Goal: Task Accomplishment & Management: Use online tool/utility

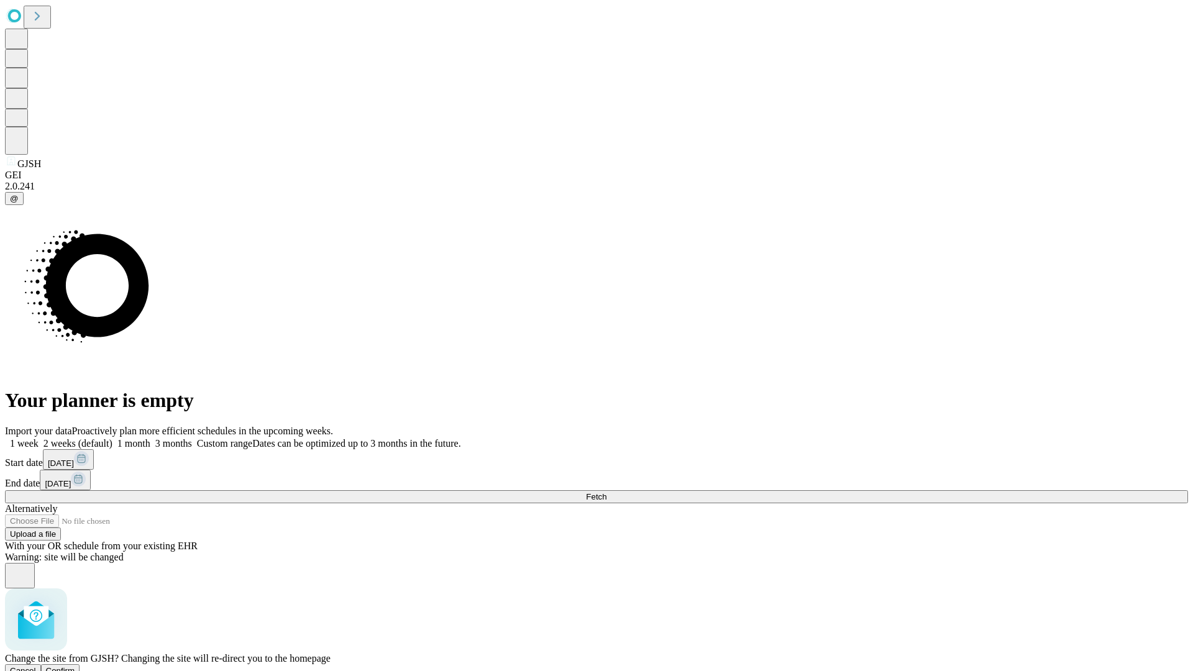
click at [75, 666] on span "Confirm" at bounding box center [60, 670] width 29 height 9
click at [39, 438] on label "1 week" at bounding box center [22, 443] width 34 height 11
click at [607, 492] on span "Fetch" at bounding box center [596, 496] width 21 height 9
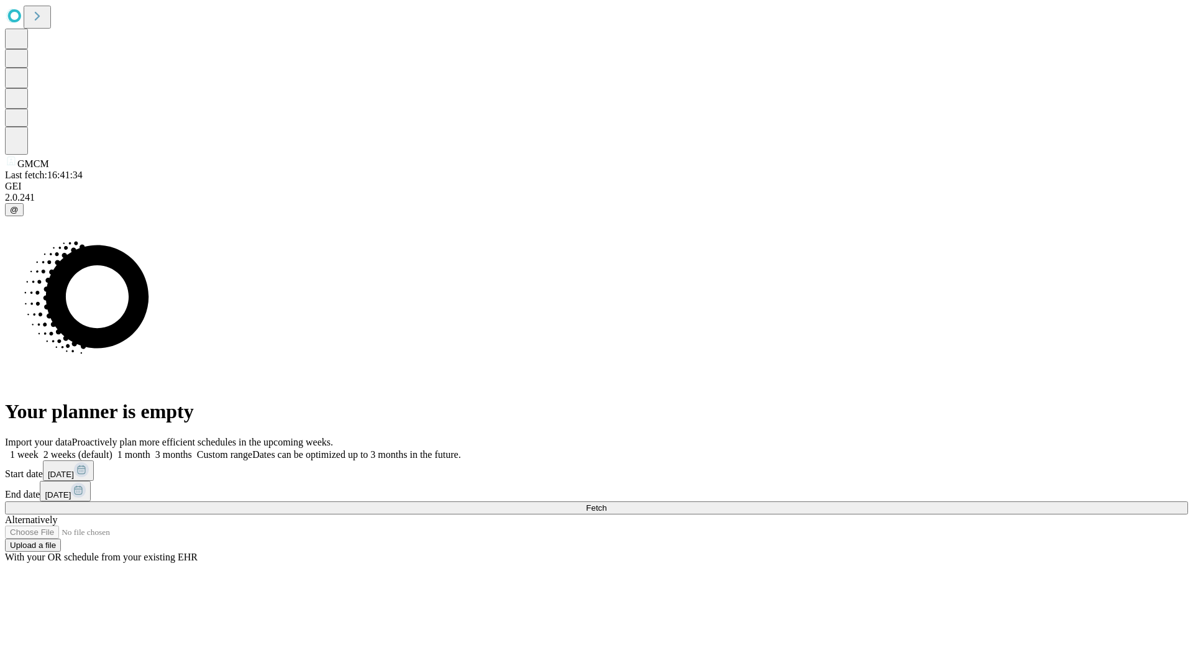
click at [39, 449] on label "1 week" at bounding box center [22, 454] width 34 height 11
click at [607, 503] on span "Fetch" at bounding box center [596, 507] width 21 height 9
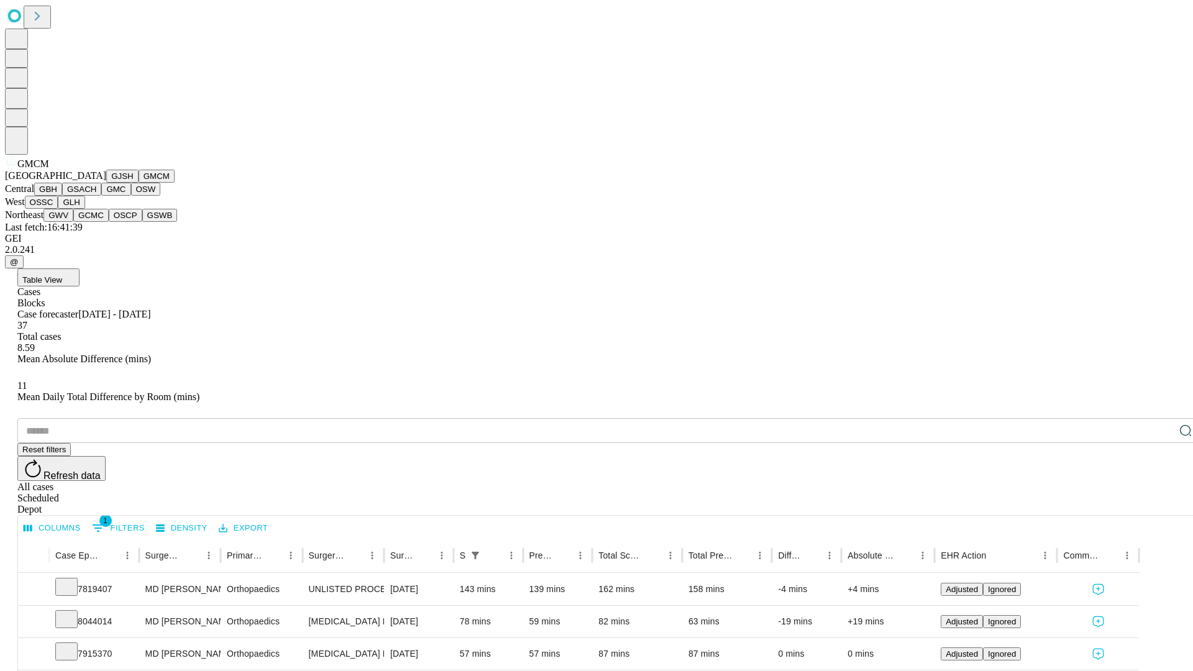
click at [62, 196] on button "GBH" at bounding box center [48, 189] width 28 height 13
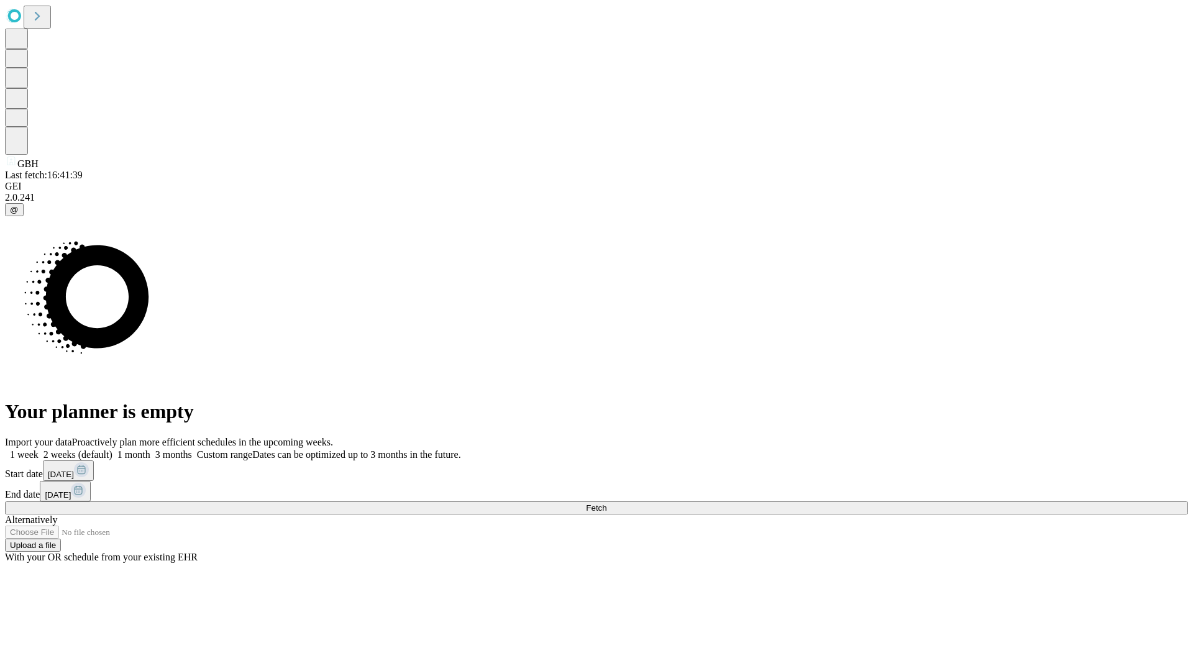
click at [39, 449] on label "1 week" at bounding box center [22, 454] width 34 height 11
click at [607, 503] on span "Fetch" at bounding box center [596, 507] width 21 height 9
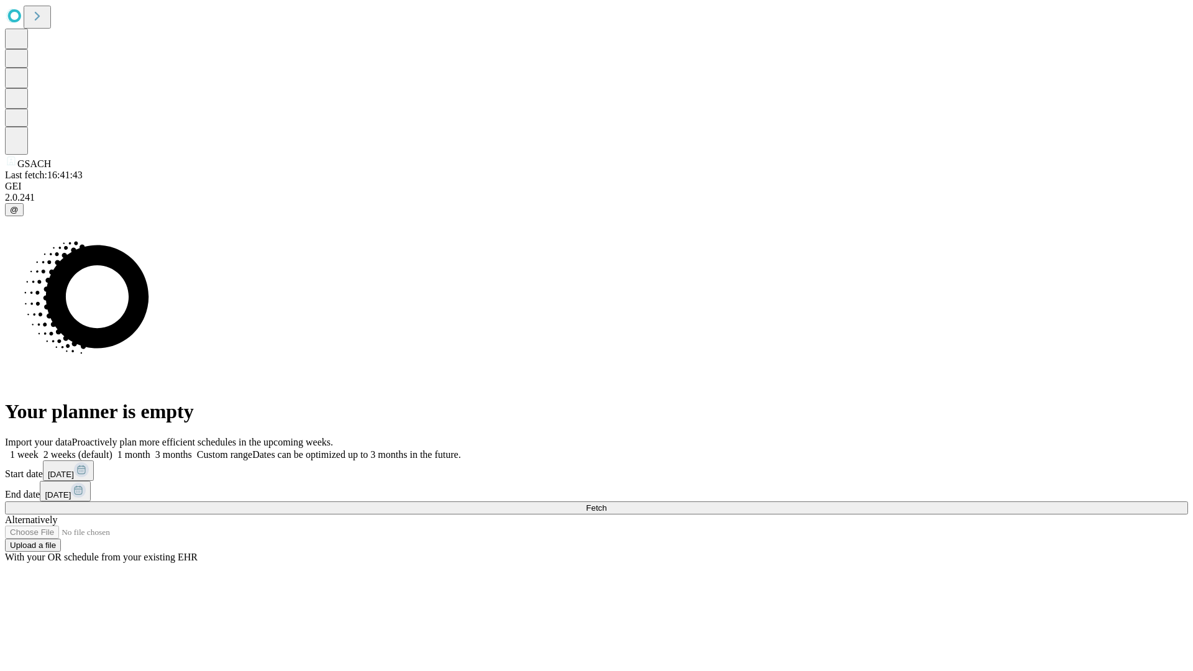
click at [39, 449] on label "1 week" at bounding box center [22, 454] width 34 height 11
click at [607, 503] on span "Fetch" at bounding box center [596, 507] width 21 height 9
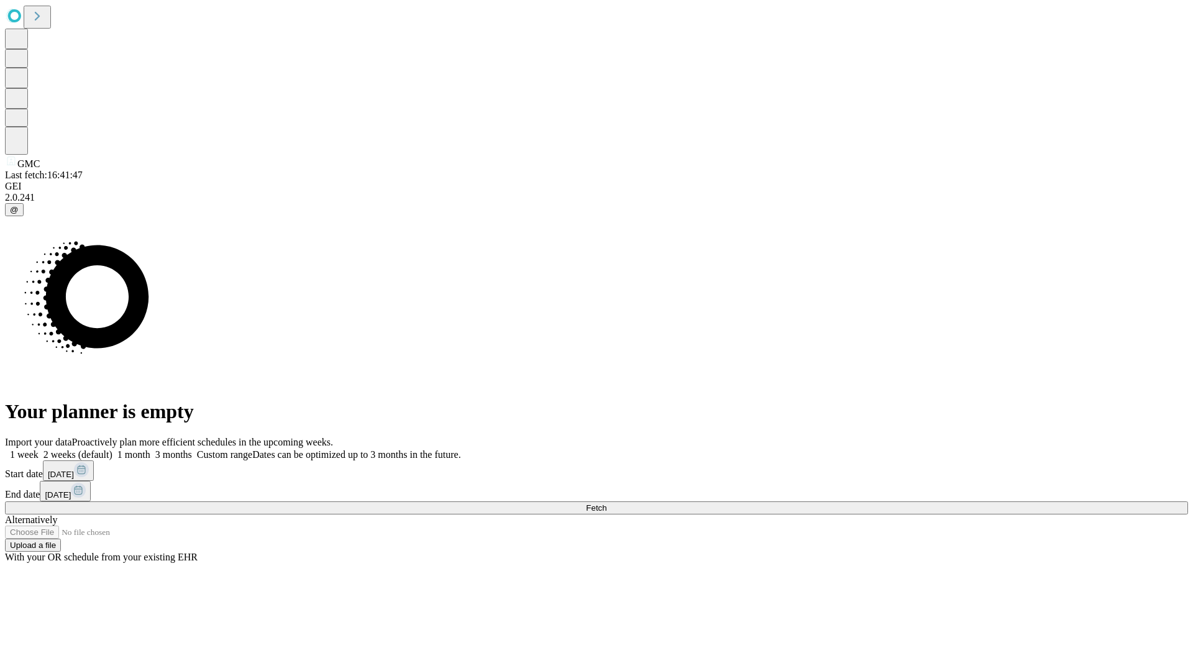
click at [39, 449] on label "1 week" at bounding box center [22, 454] width 34 height 11
click at [607, 503] on span "Fetch" at bounding box center [596, 507] width 21 height 9
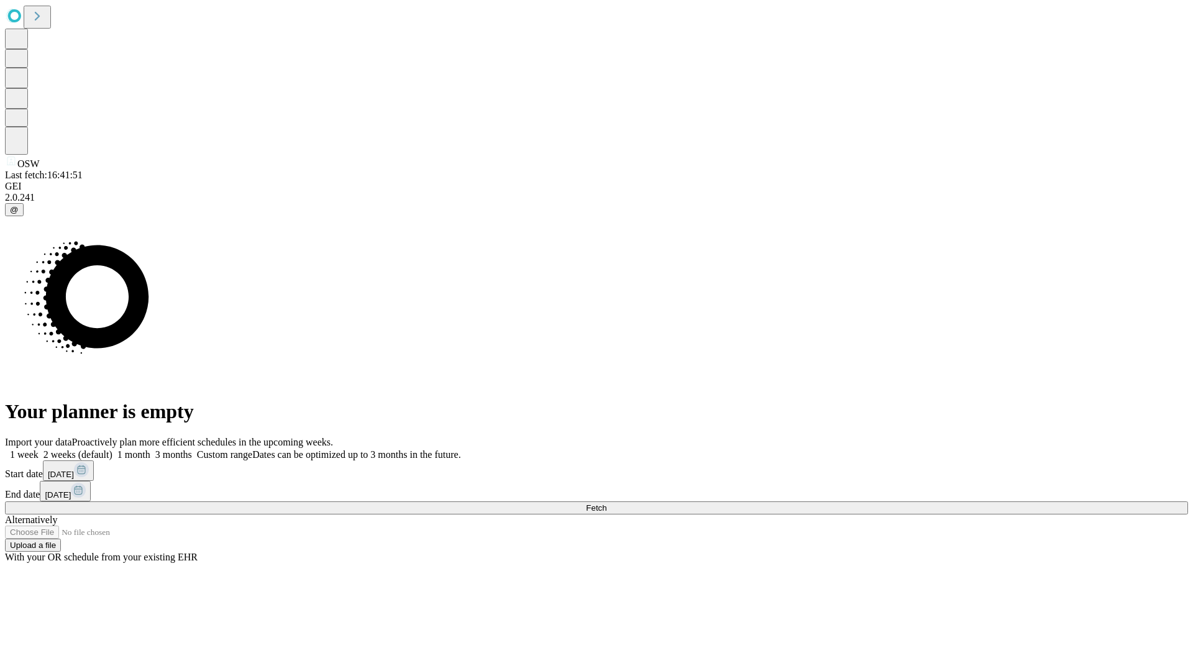
click at [39, 449] on label "1 week" at bounding box center [22, 454] width 34 height 11
click at [607, 503] on span "Fetch" at bounding box center [596, 507] width 21 height 9
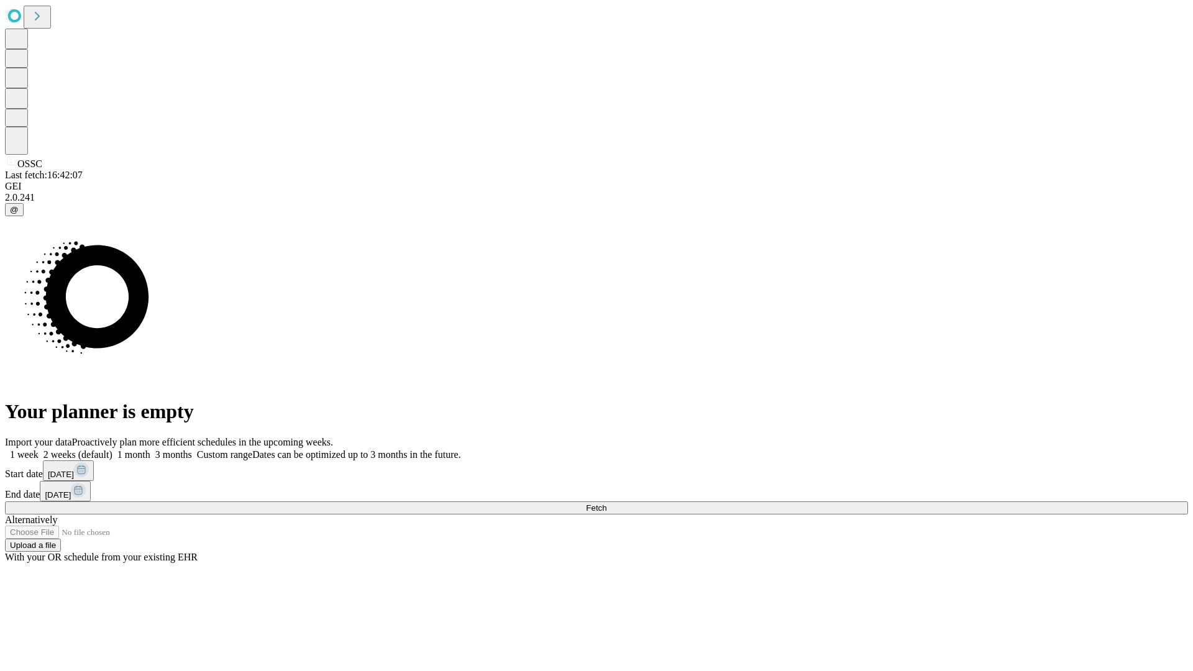
click at [39, 449] on label "1 week" at bounding box center [22, 454] width 34 height 11
click at [607, 503] on span "Fetch" at bounding box center [596, 507] width 21 height 9
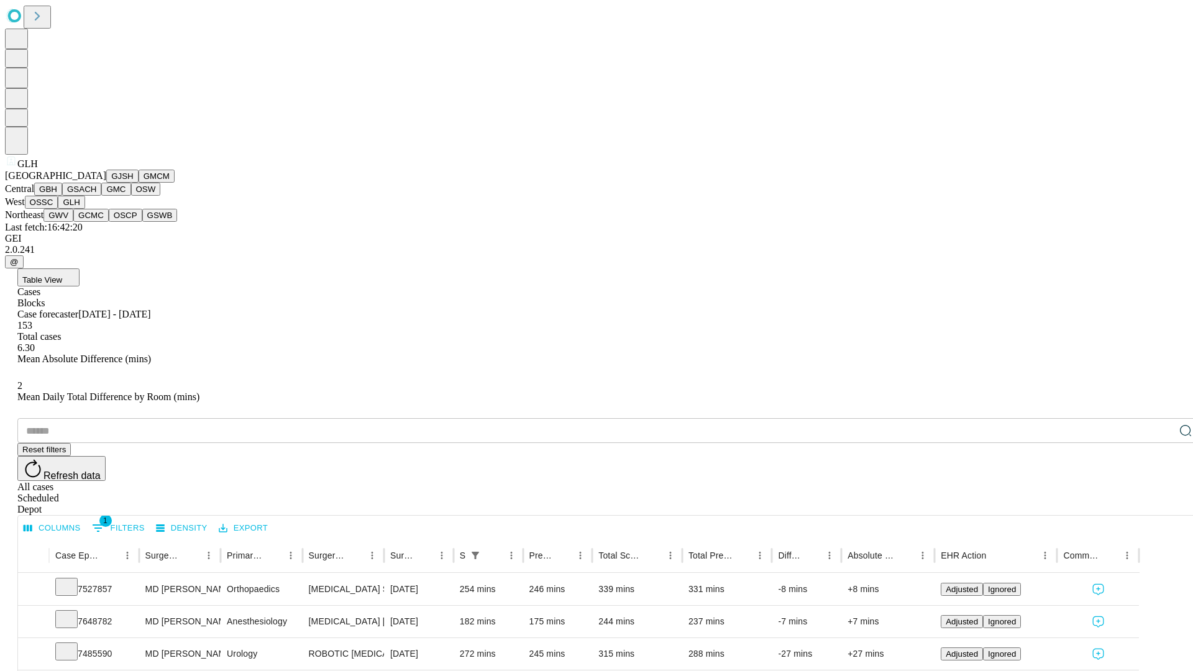
click at [73, 222] on button "GWV" at bounding box center [59, 215] width 30 height 13
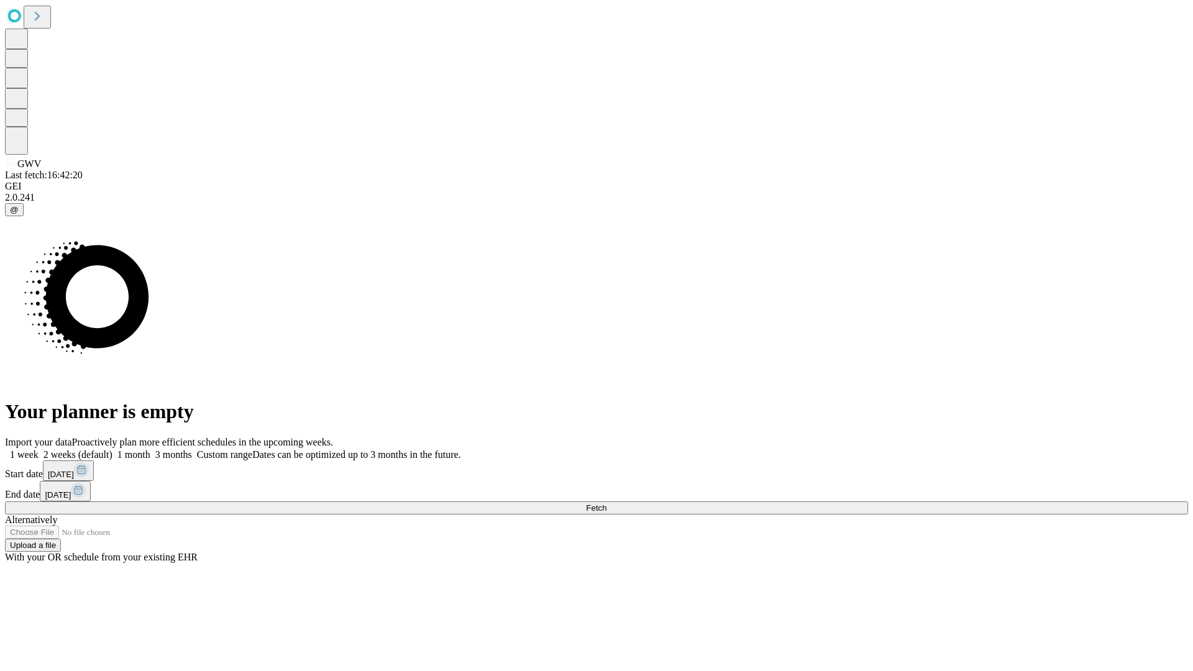
click at [39, 449] on label "1 week" at bounding box center [22, 454] width 34 height 11
click at [607, 503] on span "Fetch" at bounding box center [596, 507] width 21 height 9
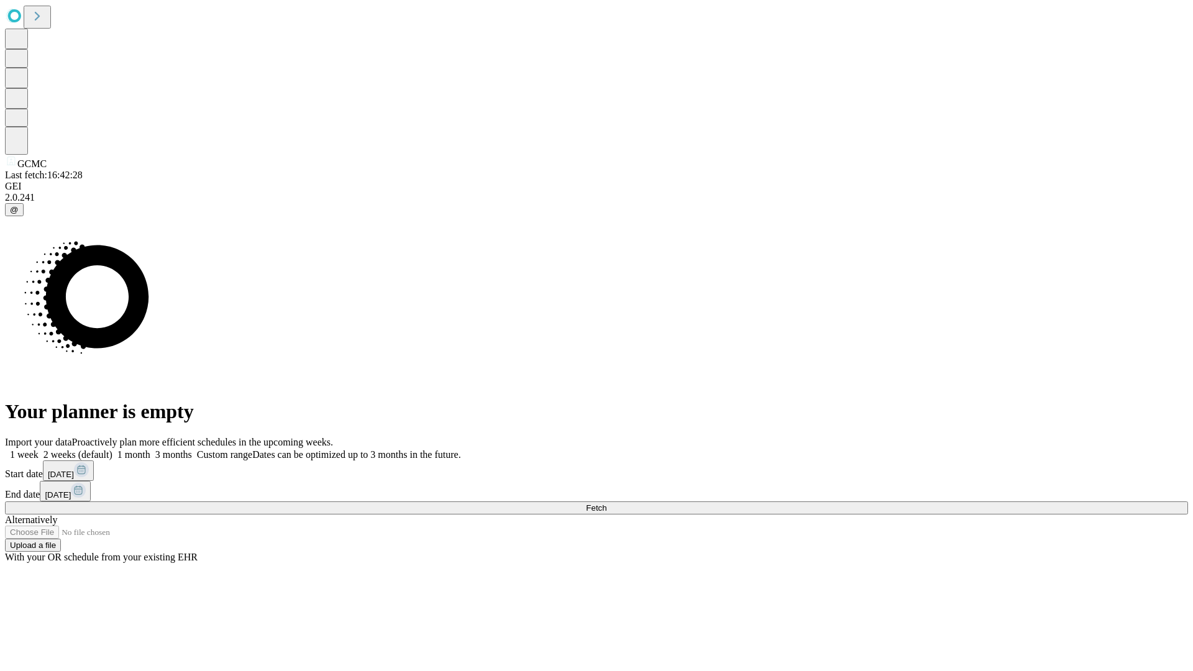
click at [39, 449] on label "1 week" at bounding box center [22, 454] width 34 height 11
click at [607, 503] on span "Fetch" at bounding box center [596, 507] width 21 height 9
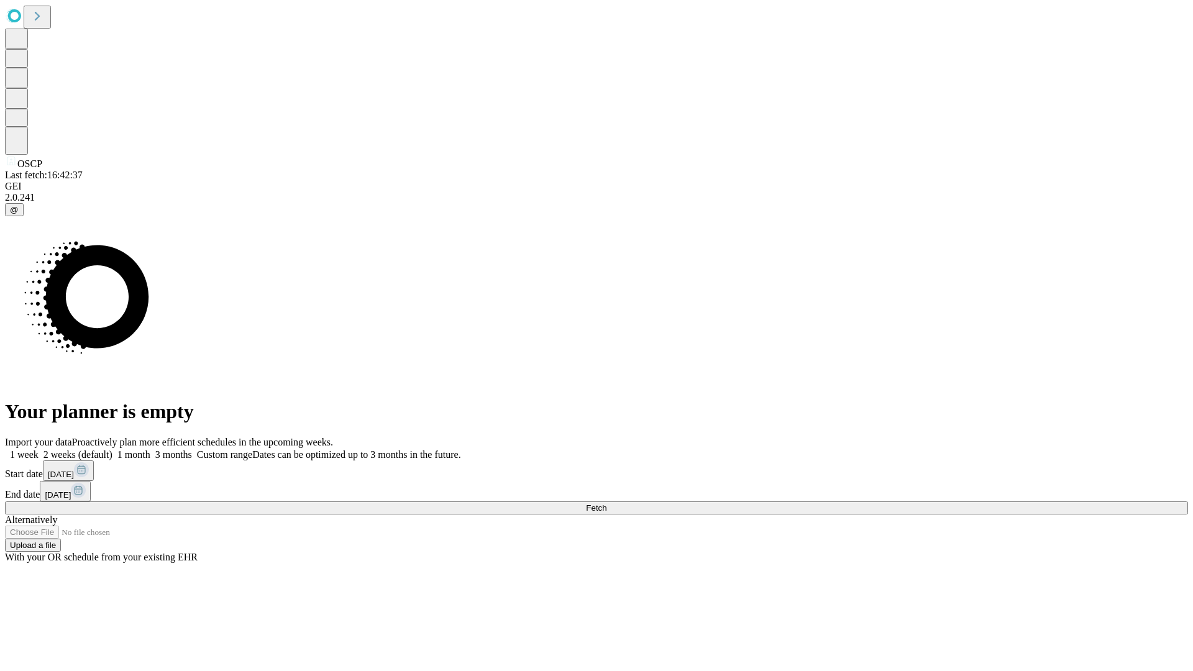
click at [39, 449] on label "1 week" at bounding box center [22, 454] width 34 height 11
click at [607, 503] on span "Fetch" at bounding box center [596, 507] width 21 height 9
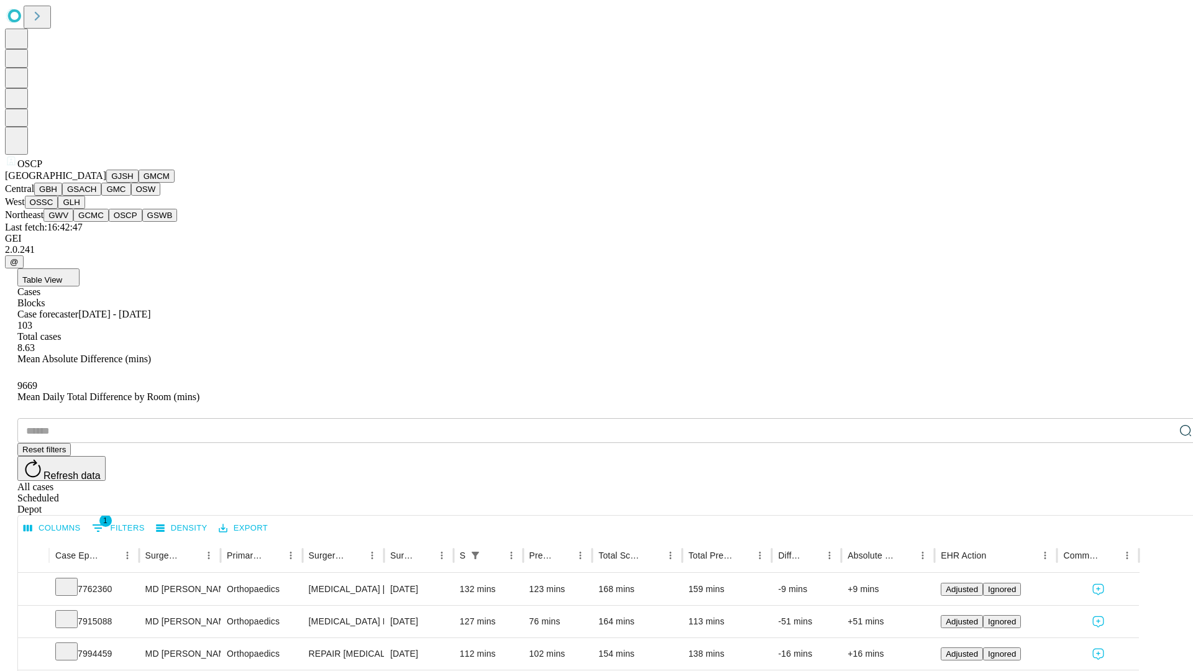
click at [142, 222] on button "GSWB" at bounding box center [159, 215] width 35 height 13
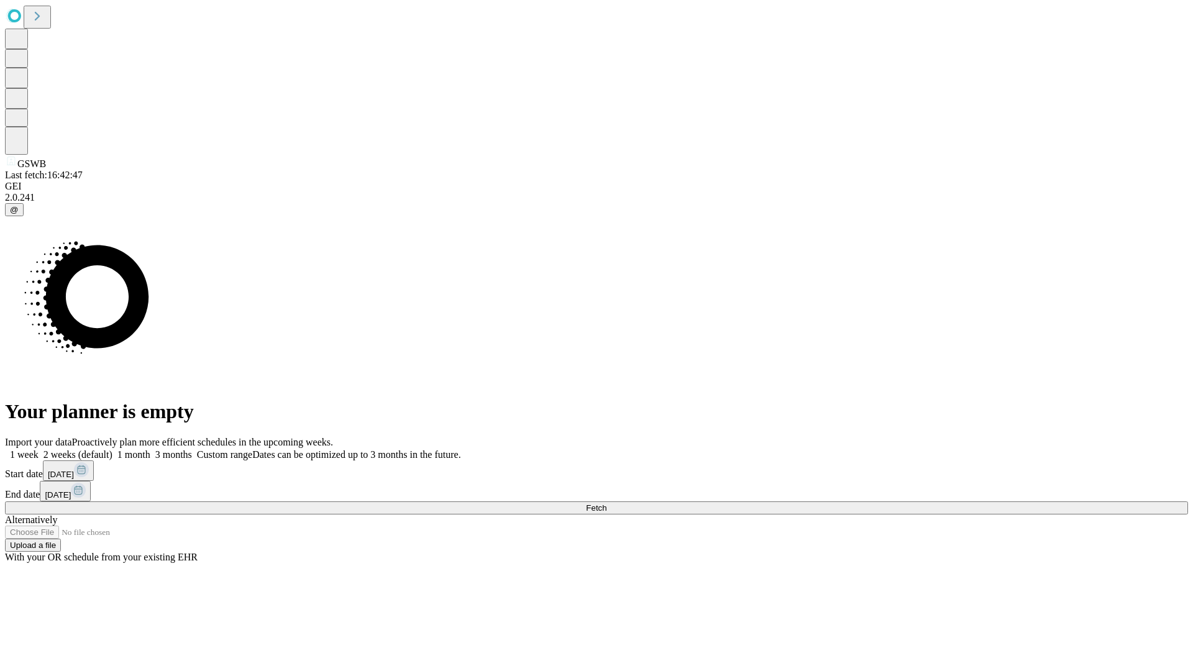
click at [39, 449] on label "1 week" at bounding box center [22, 454] width 34 height 11
click at [607, 503] on span "Fetch" at bounding box center [596, 507] width 21 height 9
